Goal: Information Seeking & Learning: Find contact information

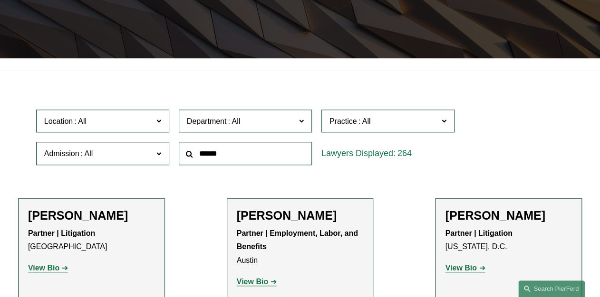
scroll to position [228, 0]
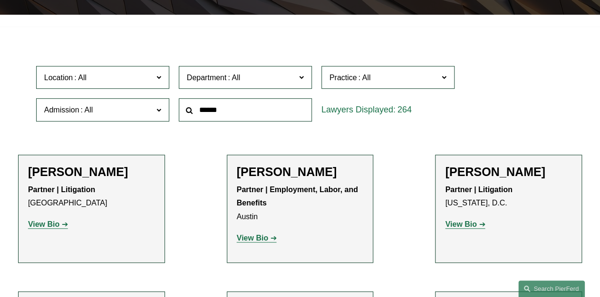
click at [442, 78] on span at bounding box center [443, 77] width 5 height 12
click at [251, 111] on input "text" at bounding box center [245, 109] width 133 height 23
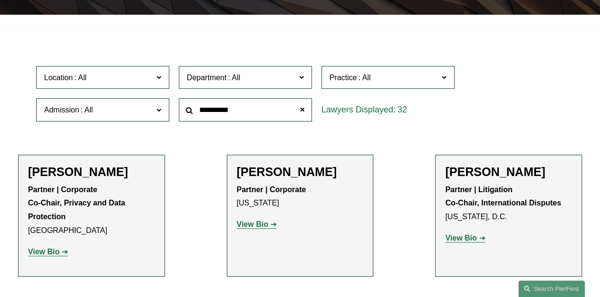
type input "**********"
click at [509, 117] on div "Location All [GEOGRAPHIC_DATA] [GEOGRAPHIC_DATA] [GEOGRAPHIC_DATA] [GEOGRAPHIC_…" at bounding box center [299, 93] width 537 height 65
click at [247, 116] on input "**********" at bounding box center [245, 109] width 133 height 23
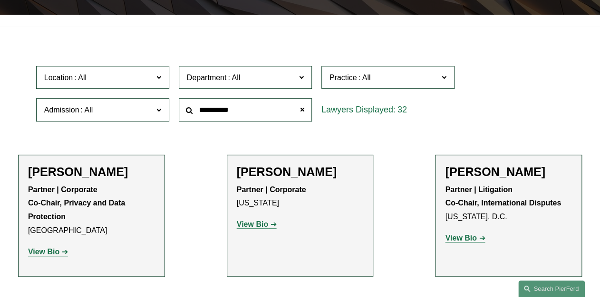
click at [446, 79] on span at bounding box center [443, 77] width 5 height 12
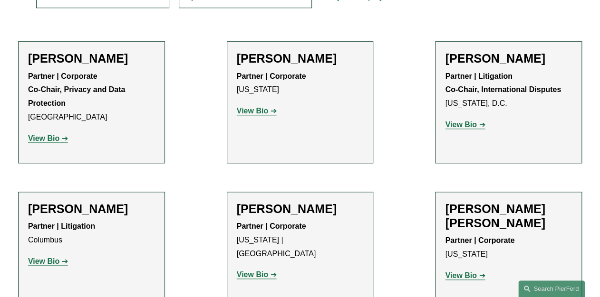
scroll to position [342, 0]
click at [44, 142] on strong "View Bio" at bounding box center [43, 138] width 31 height 8
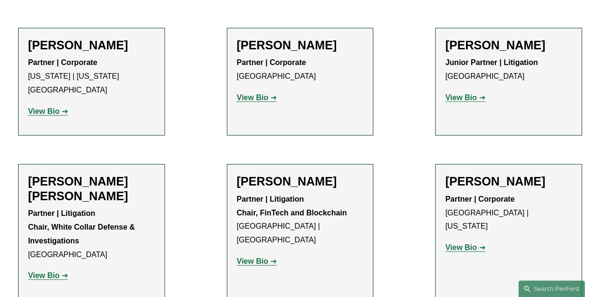
scroll to position [950, 0]
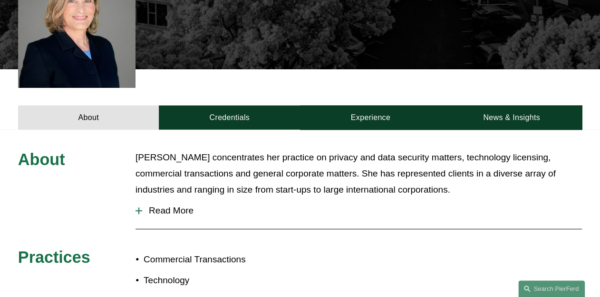
scroll to position [304, 0]
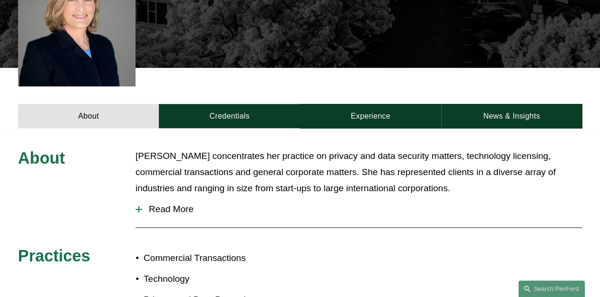
click at [162, 205] on span "Read More" at bounding box center [362, 209] width 440 height 10
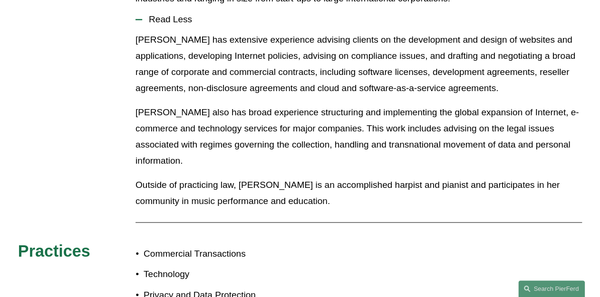
scroll to position [494, 0]
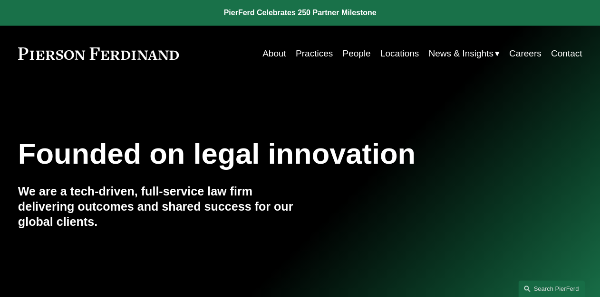
click at [0, 0] on span "Insights" at bounding box center [0, 0] width 0 height 0
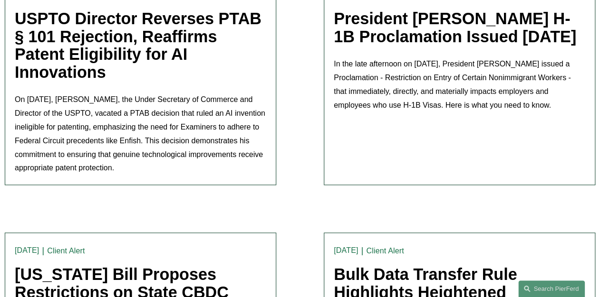
scroll to position [342, 0]
